Goal: Task Accomplishment & Management: Manage account settings

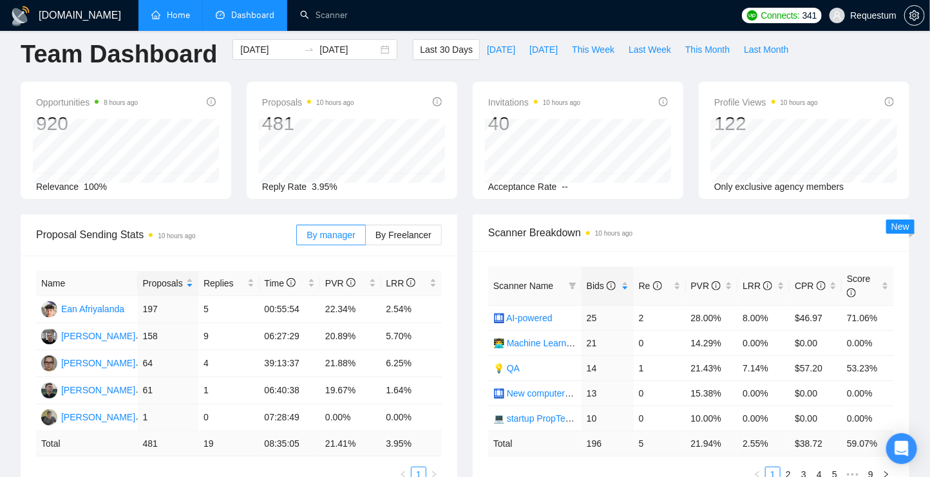
scroll to position [12, 0]
click at [166, 14] on link "Home" at bounding box center [170, 15] width 39 height 11
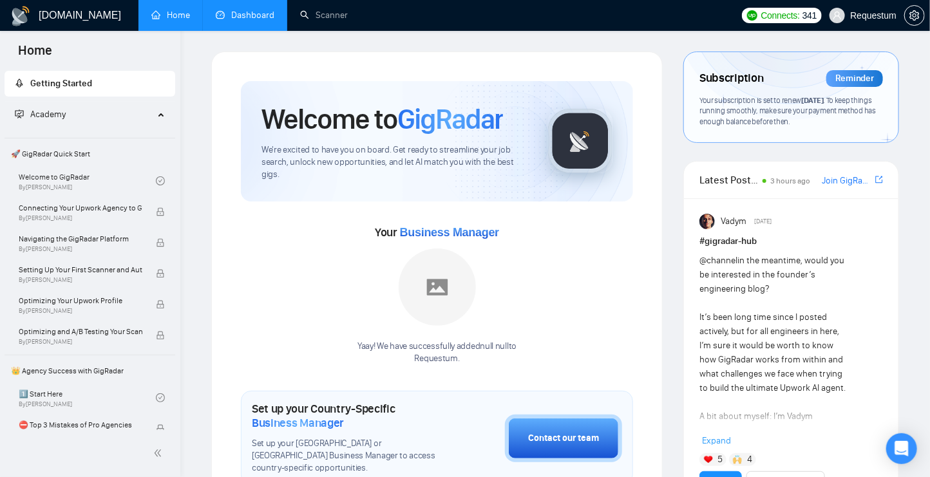
click at [237, 21] on link "Dashboard" at bounding box center [245, 15] width 59 height 11
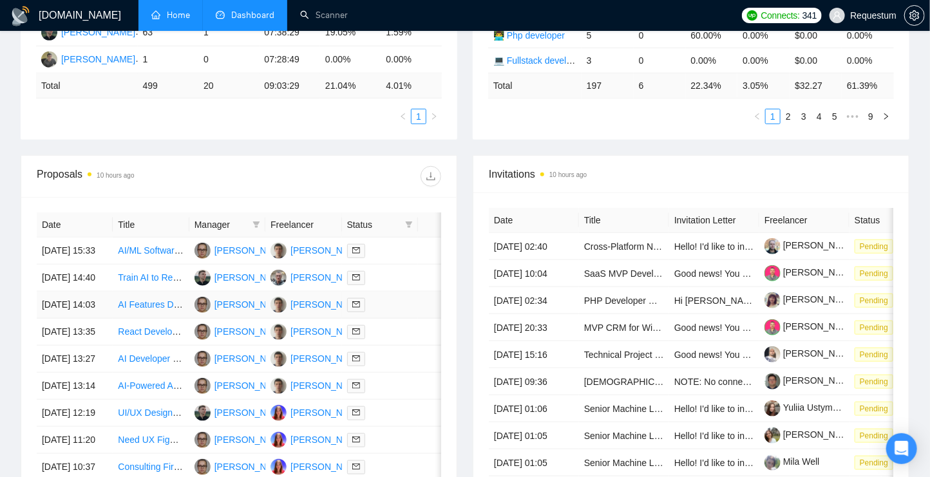
scroll to position [428, 0]
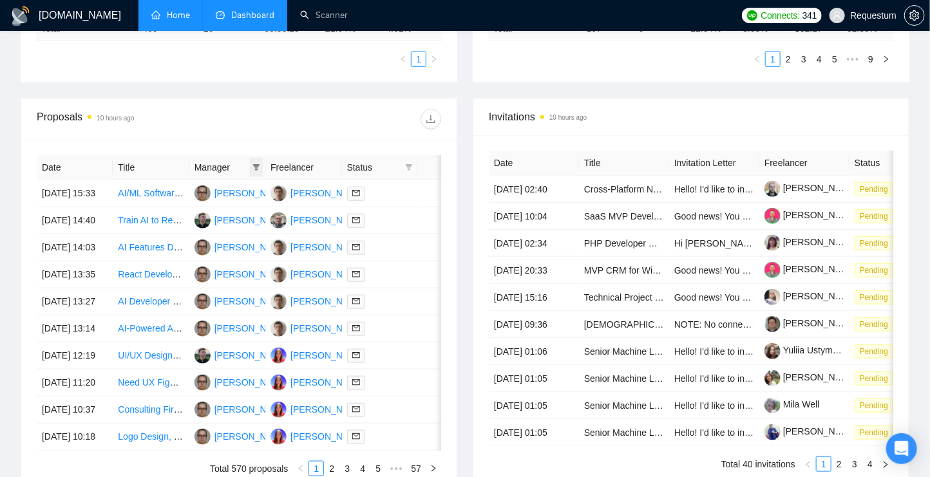
click at [258, 164] on icon "filter" at bounding box center [257, 168] width 8 height 8
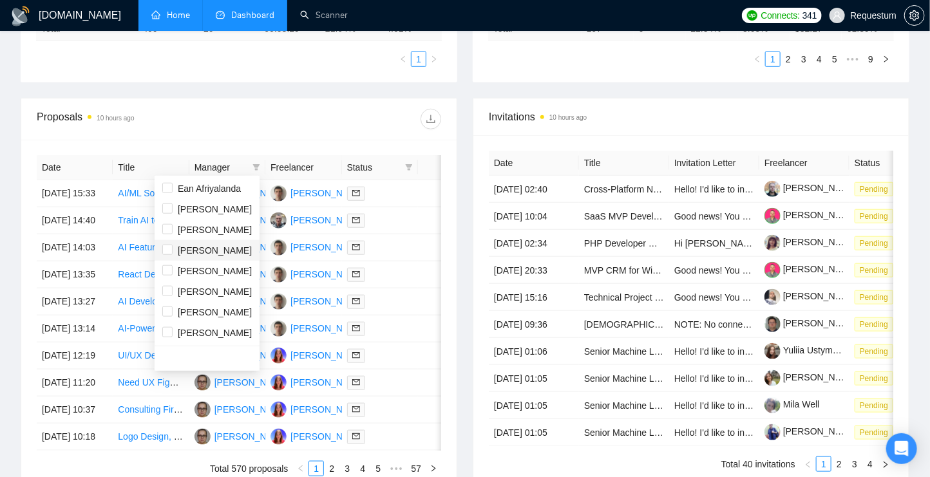
click at [179, 251] on span "[PERSON_NAME]" at bounding box center [215, 250] width 74 height 10
checkbox input "true"
click at [225, 130] on div "Proposals 10 hours ago" at bounding box center [239, 119] width 405 height 41
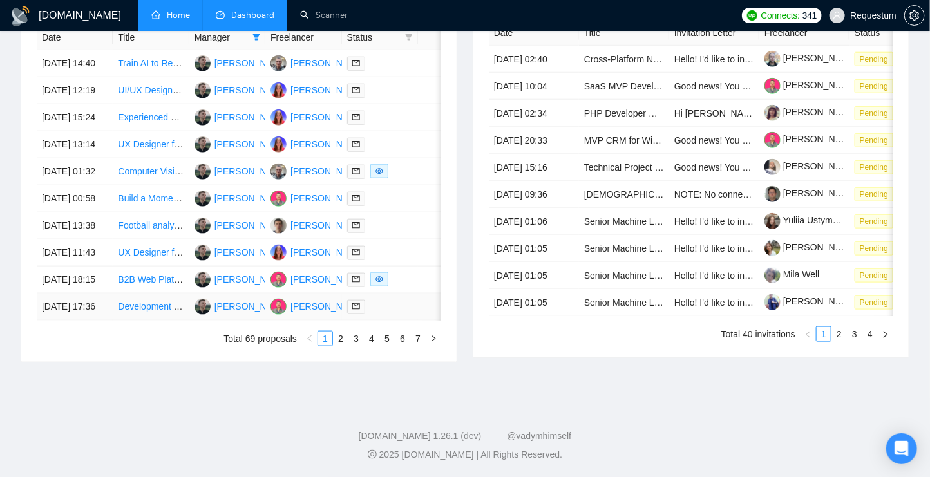
scroll to position [577, 0]
click at [338, 346] on link "2" at bounding box center [341, 339] width 14 height 14
click at [359, 346] on link "3" at bounding box center [356, 339] width 14 height 14
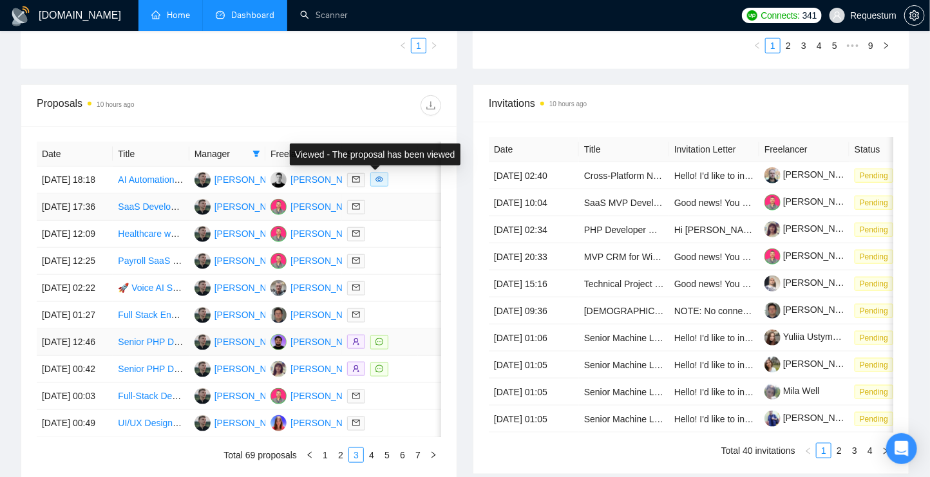
scroll to position [575, 0]
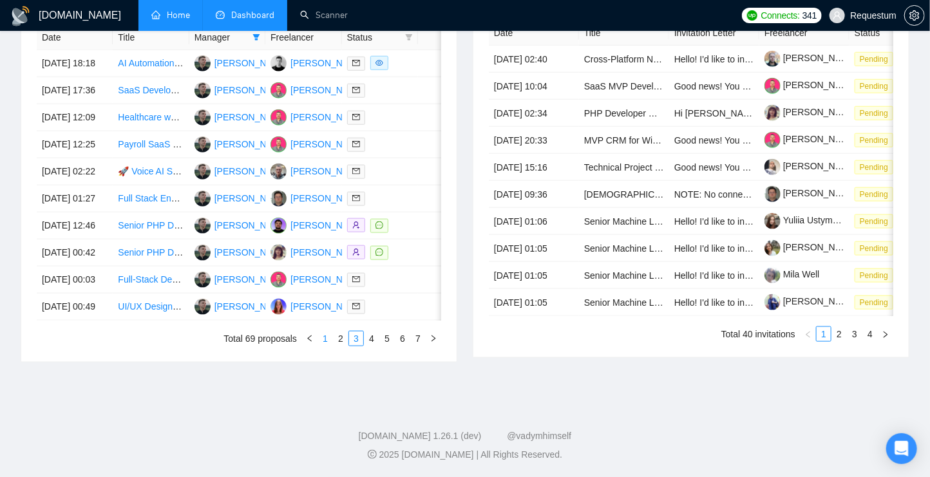
click at [325, 346] on link "1" at bounding box center [325, 339] width 14 height 14
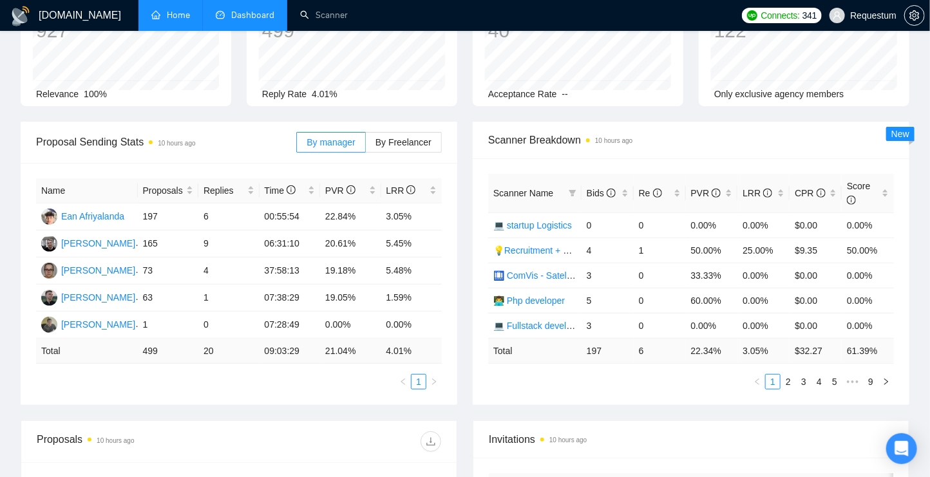
scroll to position [0, 0]
